Goal: Transaction & Acquisition: Download file/media

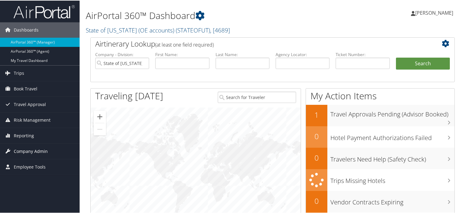
click at [31, 152] on span "Company Admin" at bounding box center [31, 150] width 34 height 15
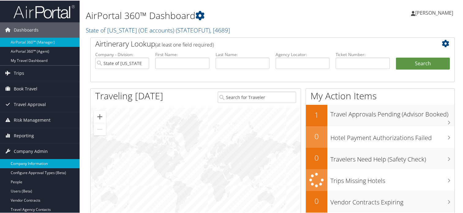
click at [33, 161] on link "Company Information" at bounding box center [40, 162] width 80 height 9
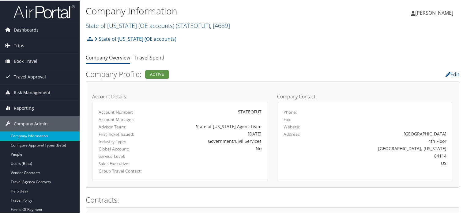
click at [130, 27] on link "State of [US_STATE] (OE accounts) ( STATEOFUT ) , [ 4689 ]" at bounding box center [158, 25] width 144 height 8
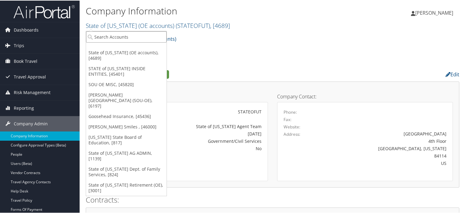
click at [126, 37] on input "search" at bounding box center [126, 36] width 81 height 11
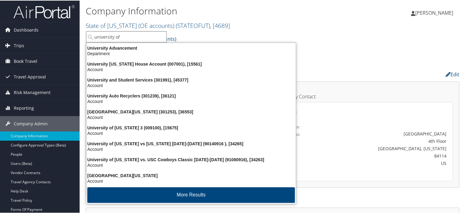
type input "university of u"
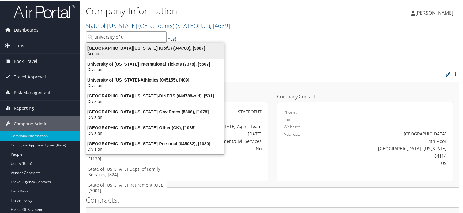
click at [125, 47] on div "University Of Utah (UofU) (044788), [9807]" at bounding box center [155, 48] width 145 height 6
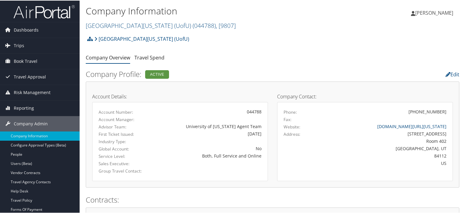
click at [230, 30] on div "Company Information [GEOGRAPHIC_DATA][US_STATE] (UofU) ( 044788 ) , [ 9807 ] St…" at bounding box center [210, 17] width 249 height 29
click at [25, 106] on span "Reporting" at bounding box center [24, 107] width 20 height 15
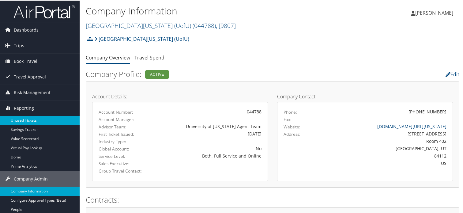
click at [24, 123] on link "Unused Tickets" at bounding box center [40, 119] width 80 height 9
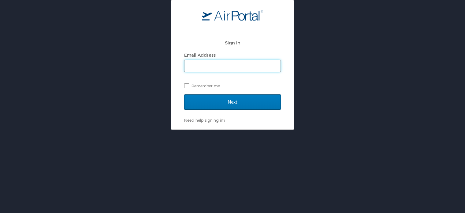
click at [230, 63] on input "Email Address" at bounding box center [233, 66] width 96 height 12
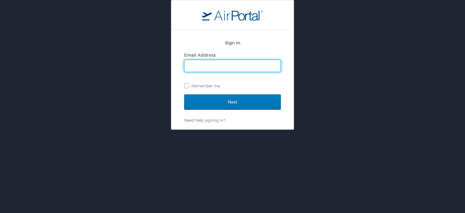
type input "[EMAIL_ADDRESS][PERSON_NAME][DOMAIN_NAME]"
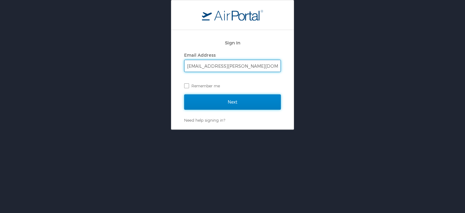
click at [222, 102] on input "Next" at bounding box center [232, 101] width 97 height 15
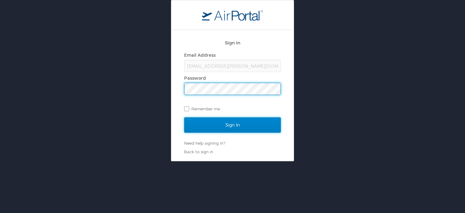
click at [233, 122] on input "Sign In" at bounding box center [232, 124] width 97 height 15
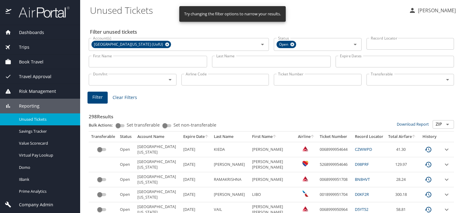
click at [359, 95] on div "Filter Clear Filters" at bounding box center [272, 98] width 368 height 12
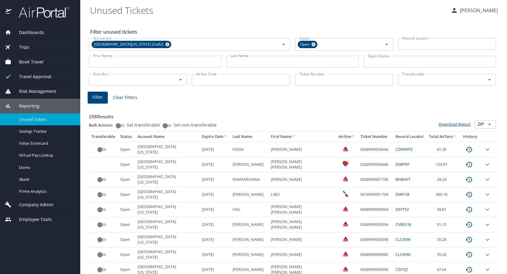
click at [457, 122] on link "Download Report" at bounding box center [454, 124] width 32 height 6
click at [465, 124] on button "Open" at bounding box center [489, 124] width 9 height 9
click at [465, 133] on li "CSV" at bounding box center [480, 134] width 21 height 8
type input "CSV"
click at [460, 125] on link "Download Report" at bounding box center [454, 124] width 32 height 6
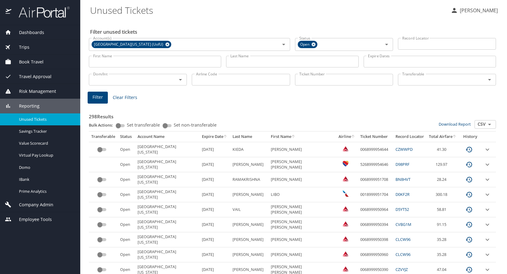
click at [257, 20] on div "Filter unused tickets Account(s) University Of Utah (UofU) Account(s) Status Op…" at bounding box center [293, 278] width 407 height 516
click at [24, 105] on span "Reporting" at bounding box center [25, 106] width 28 height 7
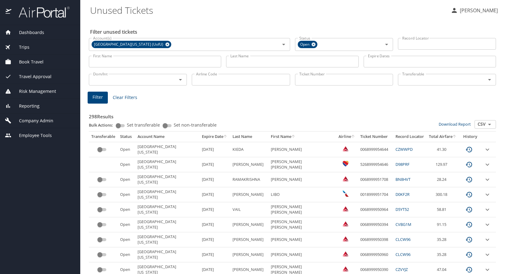
click at [24, 105] on span "Reporting" at bounding box center [25, 106] width 28 height 7
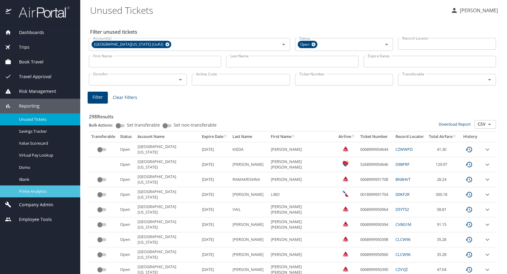
click at [32, 186] on link "Prime Analytics" at bounding box center [40, 191] width 80 height 12
